Goal: Task Accomplishment & Management: Manage account settings

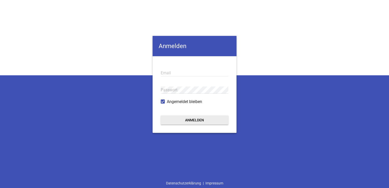
click at [20, 72] on div "Anmelden Email Passwort Angemeldet bleiben Anmelden Datenschutzerklärung | Impr…" at bounding box center [194, 94] width 389 height 188
click at [169, 70] on input "email" at bounding box center [195, 72] width 68 height 7
paste input "[EMAIL_ADDRESS][DOMAIN_NAME]"
type input "[EMAIL_ADDRESS][DOMAIN_NAME]"
drag, startPoint x: 34, startPoint y: 118, endPoint x: 46, endPoint y: 115, distance: 11.9
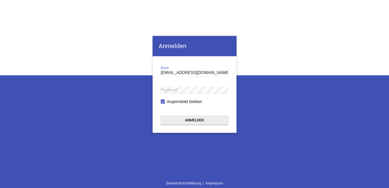
click at [34, 118] on div "[PERSON_NAME] [PERSON_NAME][EMAIL_ADDRESS][DOMAIN_NAME] Email Passwort Angemeld…" at bounding box center [194, 94] width 389 height 188
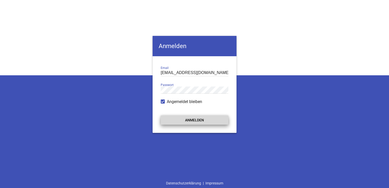
click at [195, 121] on button "Anmelden" at bounding box center [195, 119] width 68 height 9
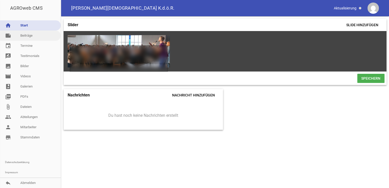
drag, startPoint x: 29, startPoint y: 36, endPoint x: 42, endPoint y: 36, distance: 13.0
click at [29, 36] on link "note Beiträge" at bounding box center [30, 36] width 61 height 10
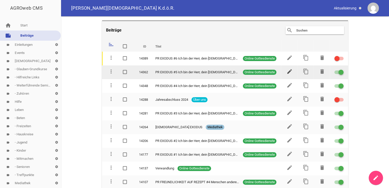
click at [288, 71] on icon "edit" at bounding box center [290, 71] width 6 height 6
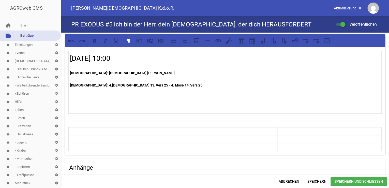
click at [133, 169] on h4 "Anhänge" at bounding box center [225, 167] width 312 height 8
drag, startPoint x: 70, startPoint y: 85, endPoint x: 151, endPoint y: 86, distance: 81.1
click at [161, 83] on p "[DEMOGRAPHIC_DATA]: 4.[DEMOGRAPHIC_DATA] 13, Vers 25 - 4. Mose 14, Vers 25" at bounding box center [225, 85] width 310 height 6
drag, startPoint x: 151, startPoint y: 86, endPoint x: 88, endPoint y: 83, distance: 62.9
click at [88, 83] on strong "[DEMOGRAPHIC_DATA]: 4.[DEMOGRAPHIC_DATA] 13, Vers 25 - 4. Mose 14, Vers 25" at bounding box center [136, 85] width 132 height 4
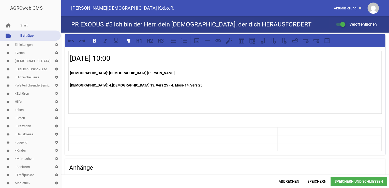
click at [90, 84] on strong "[DEMOGRAPHIC_DATA]: 4.[DEMOGRAPHIC_DATA] 13, Vers 25 - 4. Mose 14, Vers 25" at bounding box center [136, 85] width 132 height 4
drag, startPoint x: 157, startPoint y: 84, endPoint x: 69, endPoint y: 86, distance: 87.7
click at [69, 86] on td "[DATE] 10:00 [DEMOGRAPHIC_DATA]: [DEMOGRAPHIC_DATA] [PERSON_NAME] [DEMOGRAPHIC_…" at bounding box center [225, 82] width 313 height 63
copy strong "[DEMOGRAPHIC_DATA]: 4.[DEMOGRAPHIC_DATA] 13, Vers 25 - 4. Mose 14, Vers 25"
click at [355, 181] on span "Speichern und Schließen" at bounding box center [358, 181] width 56 height 9
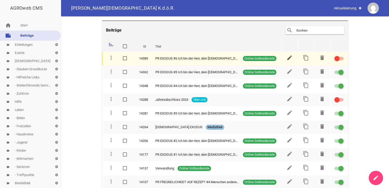
click at [288, 56] on icon "edit" at bounding box center [290, 58] width 6 height 6
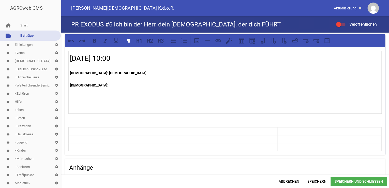
click at [89, 85] on strong "[DEMOGRAPHIC_DATA]:" at bounding box center [89, 85] width 38 height 4
click at [354, 182] on span "Speichern und Schließen" at bounding box center [358, 181] width 56 height 9
